Goal: Task Accomplishment & Management: Complete application form

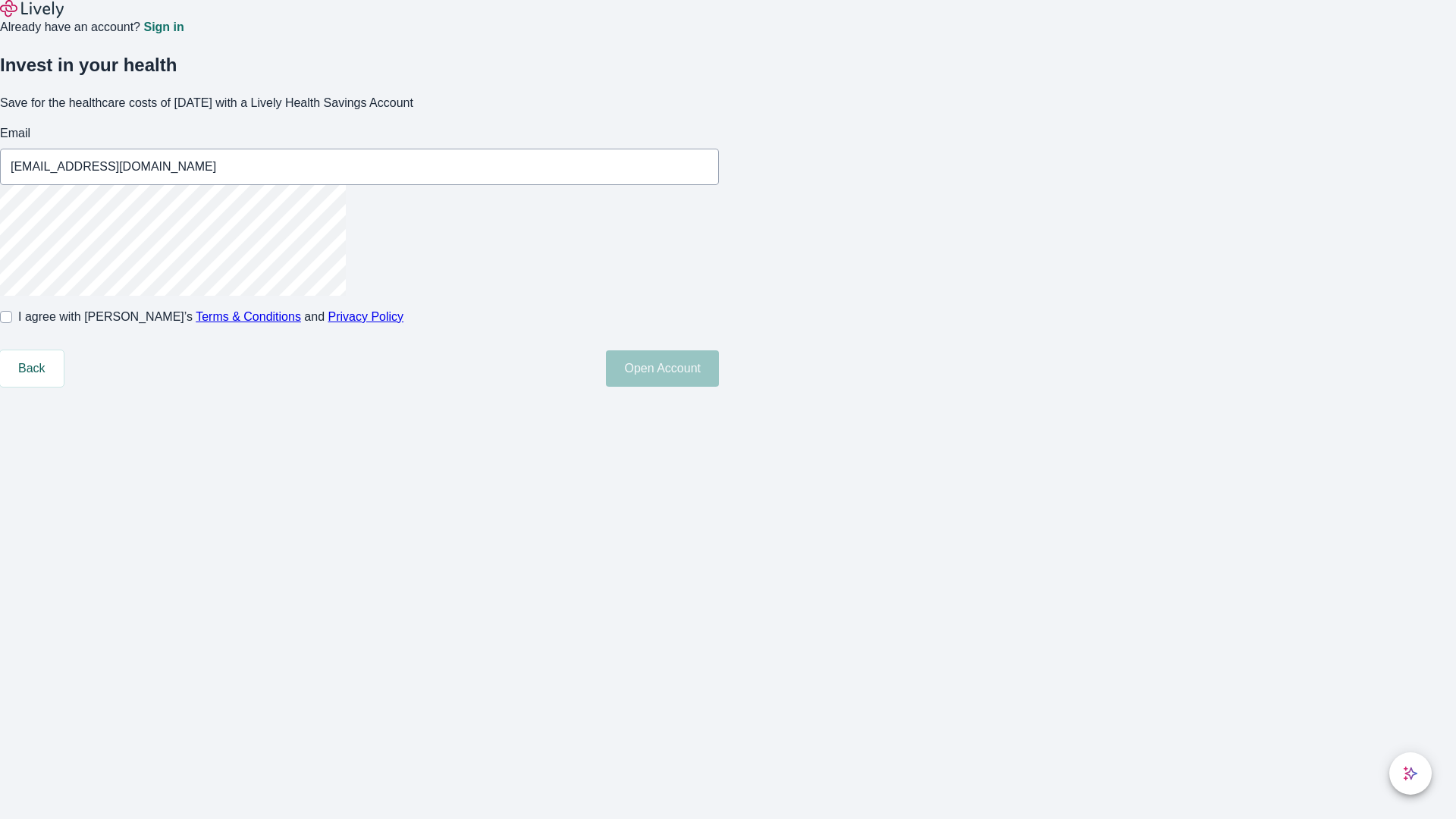
click at [12, 323] on input "I agree with Lively’s Terms & Conditions and Privacy Policy" at bounding box center [6, 317] width 12 height 12
checkbox input "true"
click at [719, 387] on button "Open Account" at bounding box center [663, 369] width 113 height 36
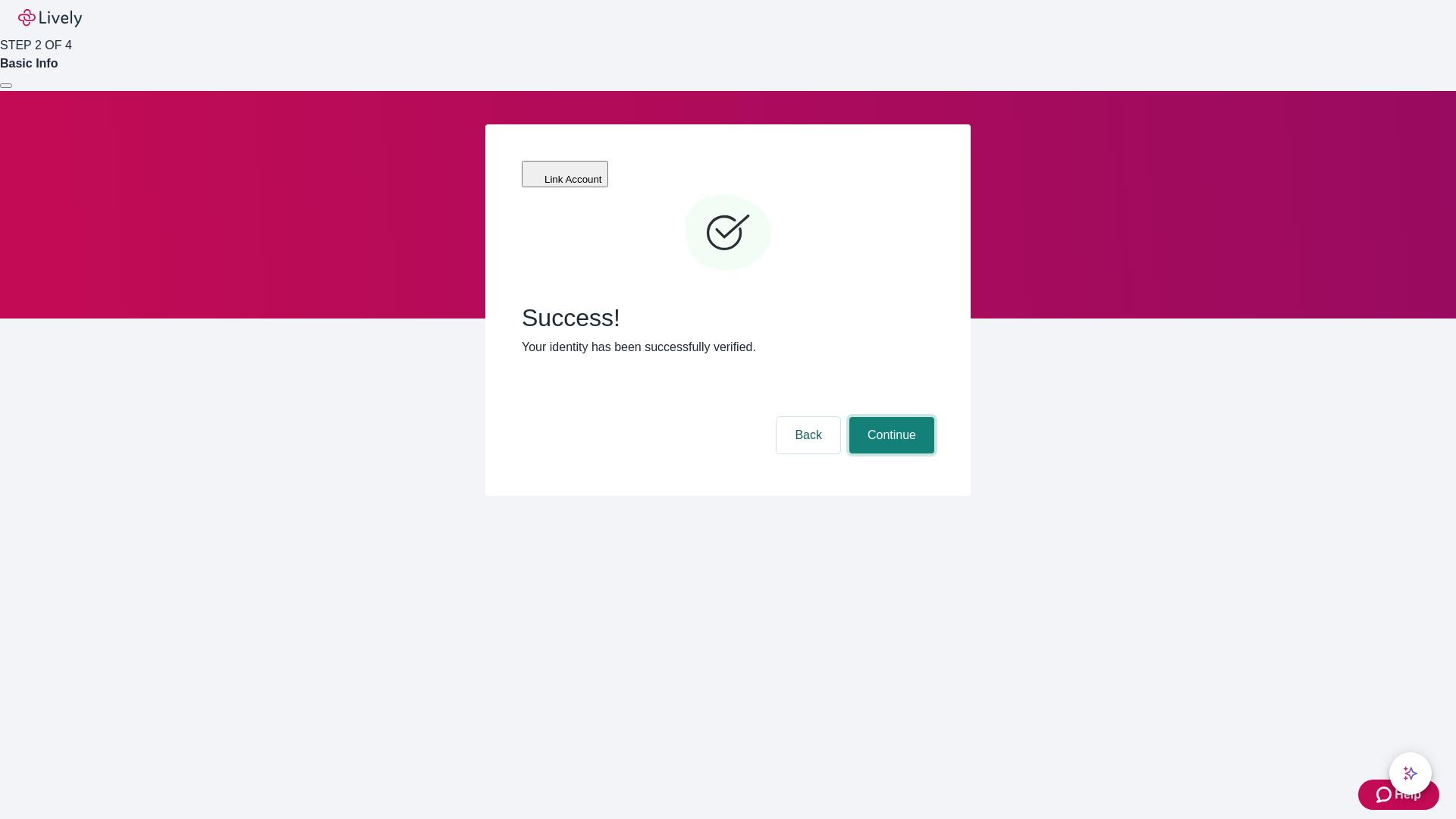
click at [889, 417] on button "Continue" at bounding box center [892, 435] width 85 height 36
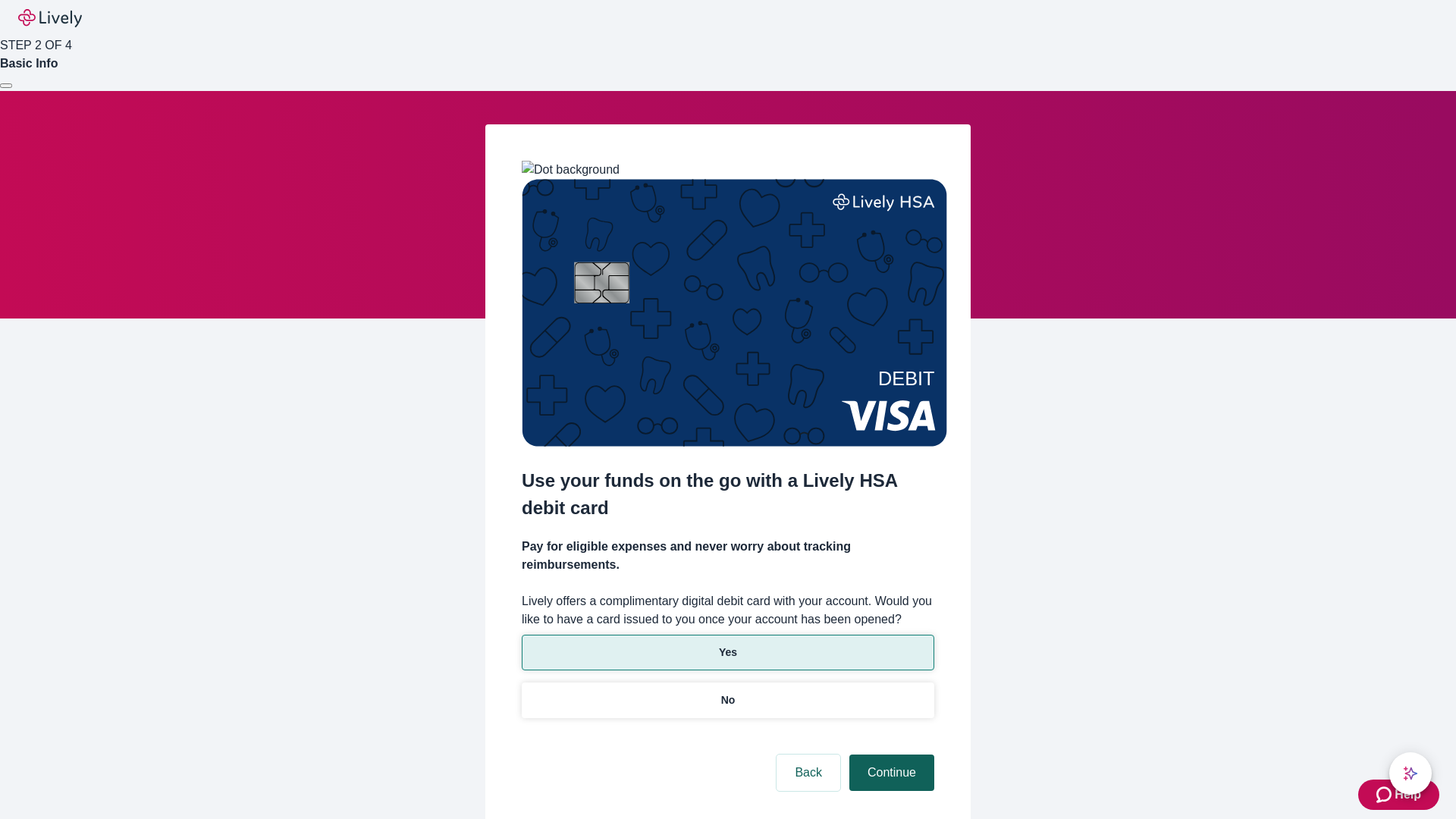
click at [727, 693] on p "No" at bounding box center [728, 701] width 14 height 16
click at [889, 755] on button "Continue" at bounding box center [892, 773] width 85 height 36
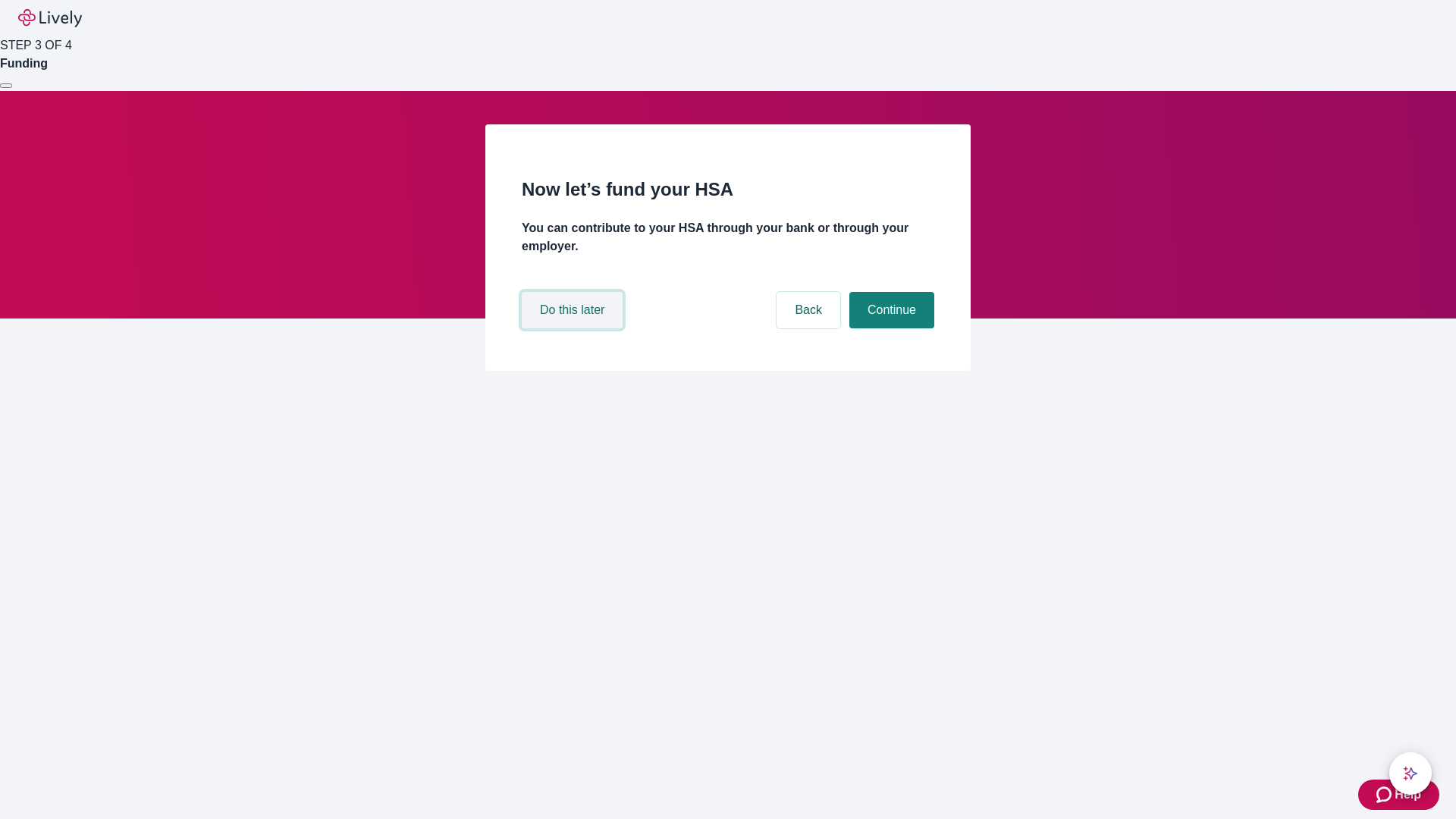
click at [574, 328] on button "Do this later" at bounding box center [572, 310] width 101 height 36
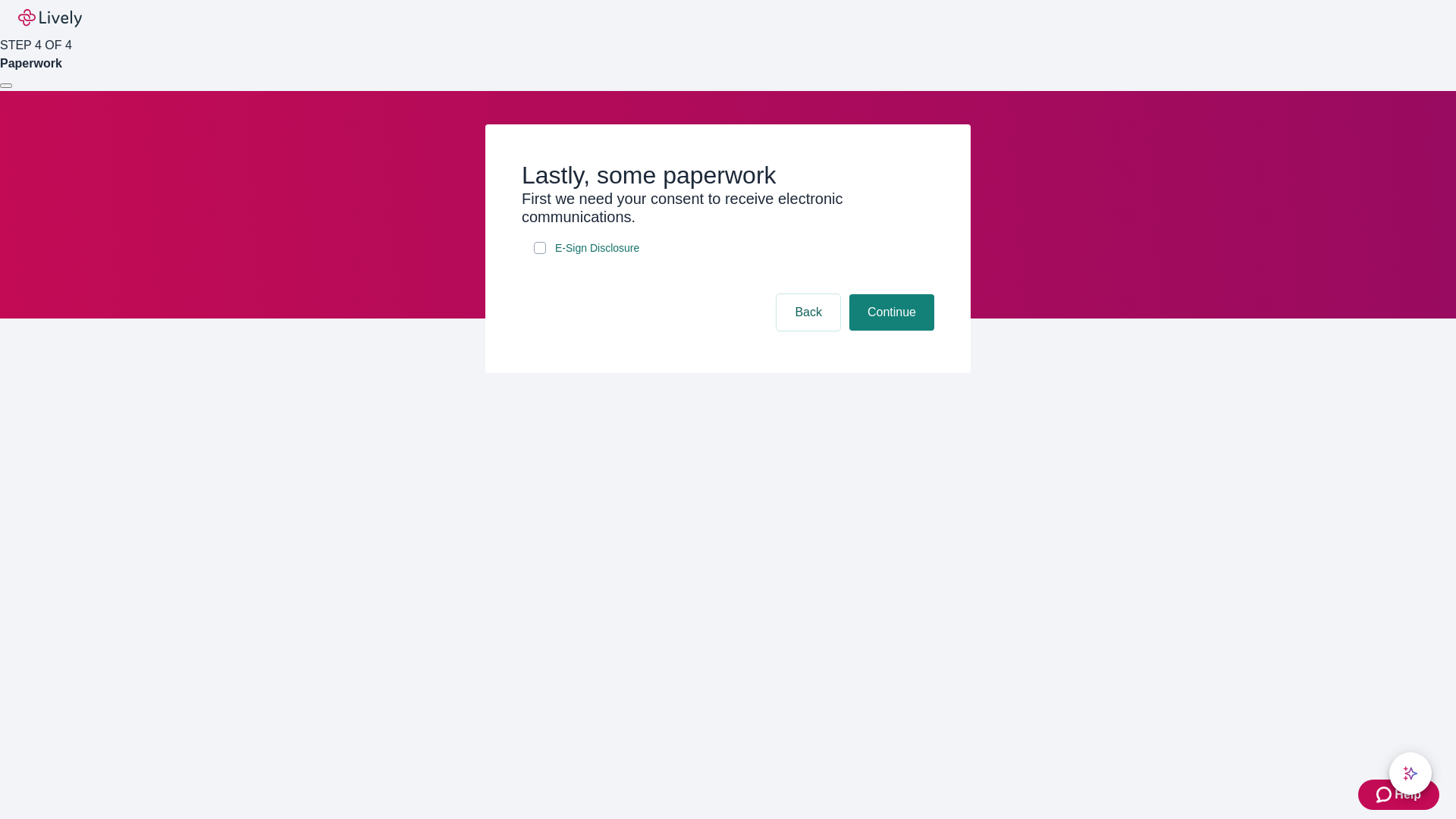
click at [540, 254] on input "E-Sign Disclosure" at bounding box center [539, 247] width 12 height 12
checkbox input "true"
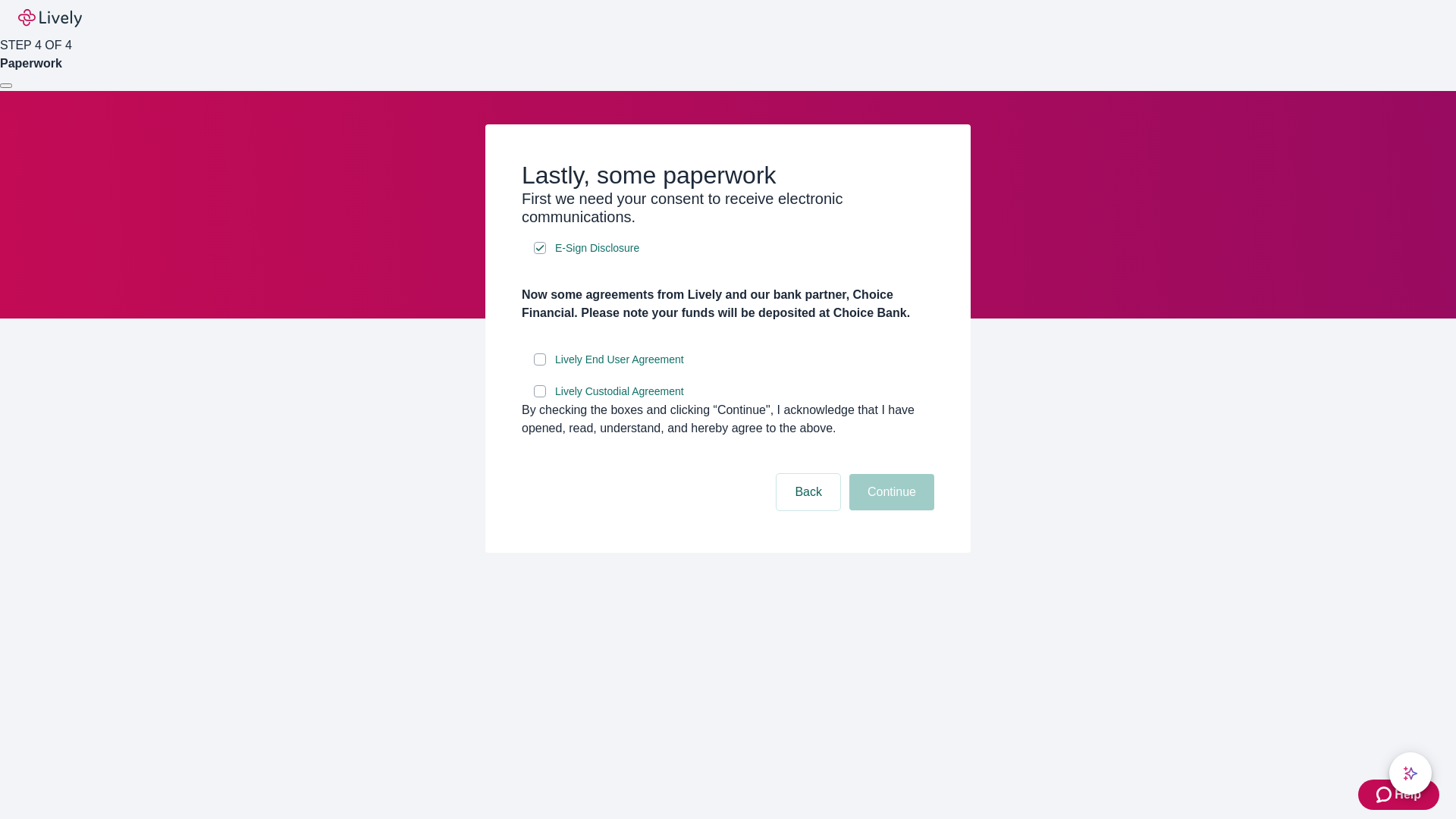
click at [540, 365] on input "Lively End User Agreement" at bounding box center [539, 359] width 12 height 12
checkbox input "true"
click at [540, 398] on input "Lively Custodial Agreement" at bounding box center [539, 391] width 12 height 12
checkbox input "true"
click at [889, 510] on button "Continue" at bounding box center [892, 492] width 85 height 36
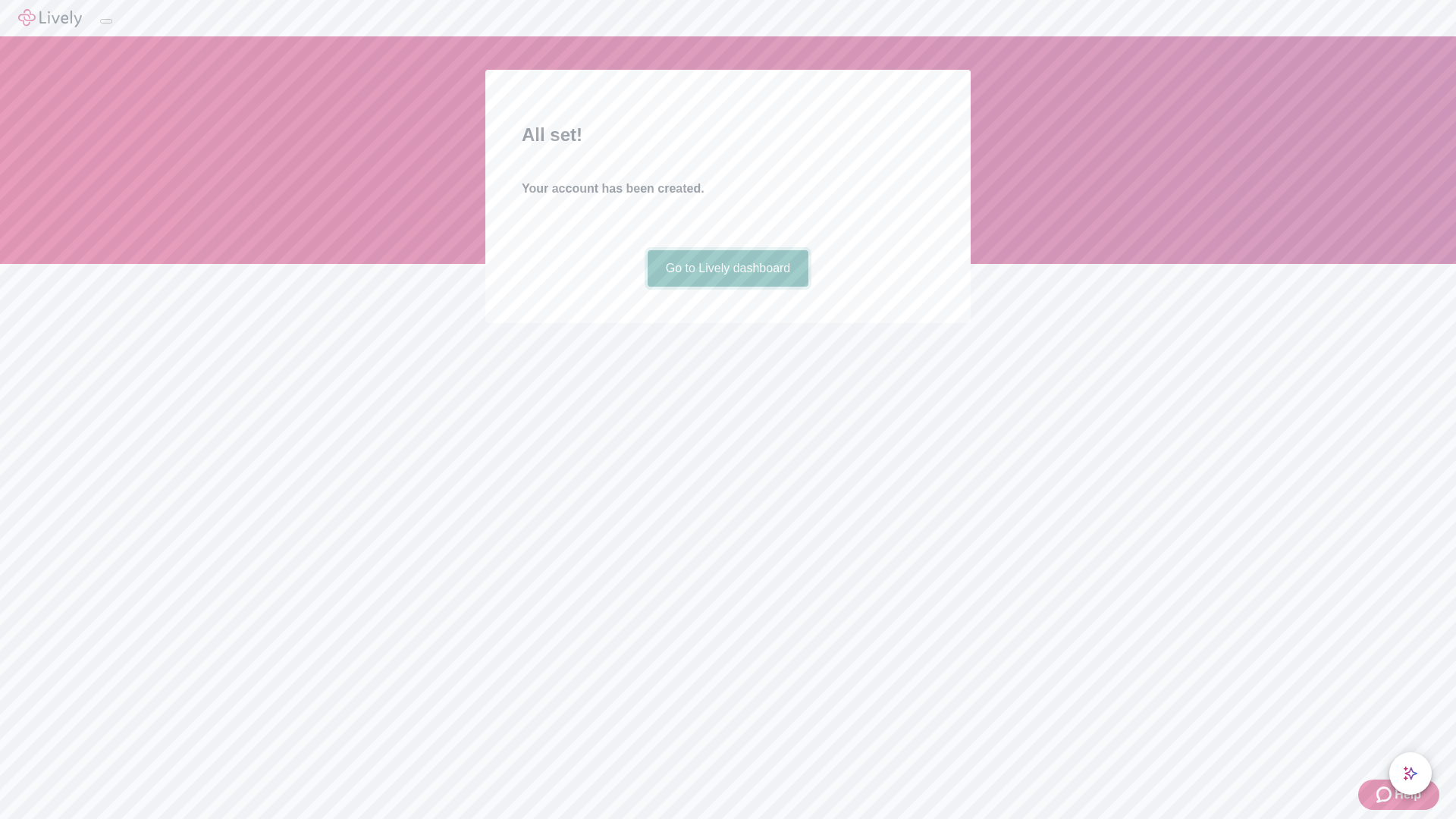
click at [727, 287] on link "Go to Lively dashboard" at bounding box center [728, 269] width 161 height 36
